Goal: Navigation & Orientation: Find specific page/section

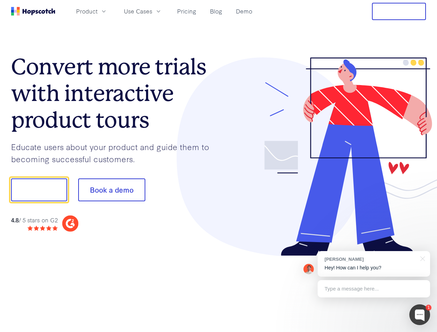
click at [219, 166] on div at bounding box center [323, 156] width 208 height 199
click at [98, 11] on span "Product" at bounding box center [86, 11] width 21 height 9
click at [152, 11] on span "Use Cases" at bounding box center [138, 11] width 28 height 9
click at [399, 11] on button "Free Trial" at bounding box center [399, 11] width 54 height 17
click at [39, 190] on button "Show me!" at bounding box center [39, 189] width 56 height 23
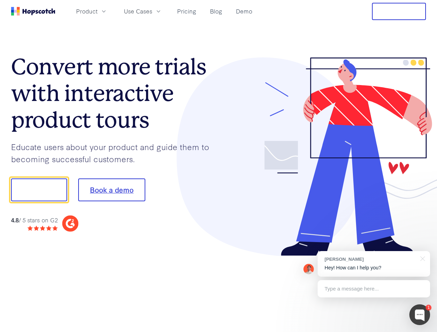
click at [111, 190] on button "Book a demo" at bounding box center [111, 189] width 67 height 23
click at [420, 315] on div at bounding box center [419, 314] width 21 height 21
click at [374, 264] on div "[PERSON_NAME] Hey! How can I help you?" at bounding box center [373, 264] width 112 height 26
click at [421, 258] on div at bounding box center [365, 189] width 130 height 231
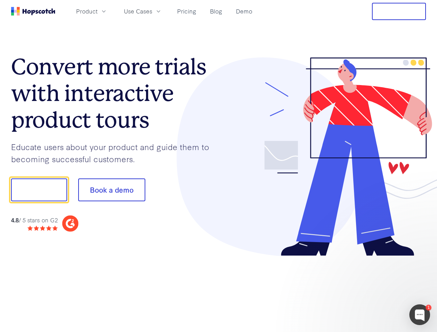
click at [374, 289] on div at bounding box center [365, 189] width 130 height 231
